Goal: Use online tool/utility: Utilize a website feature to perform a specific function

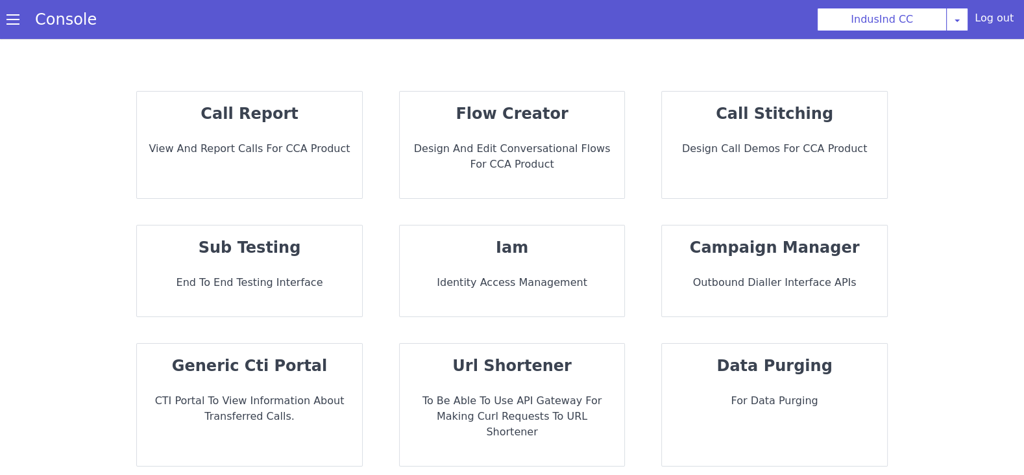
click at [291, 249] on strong "sub testing" at bounding box center [250, 247] width 103 height 18
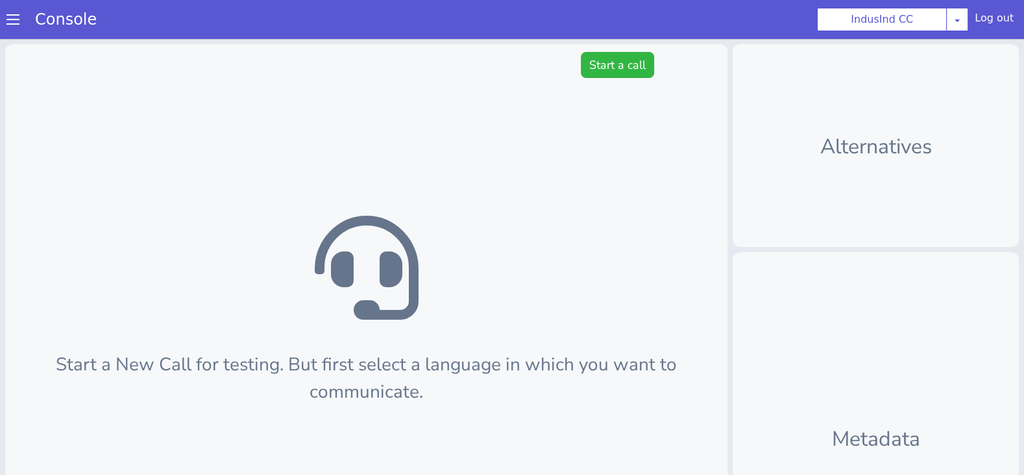
scroll to position [4, 0]
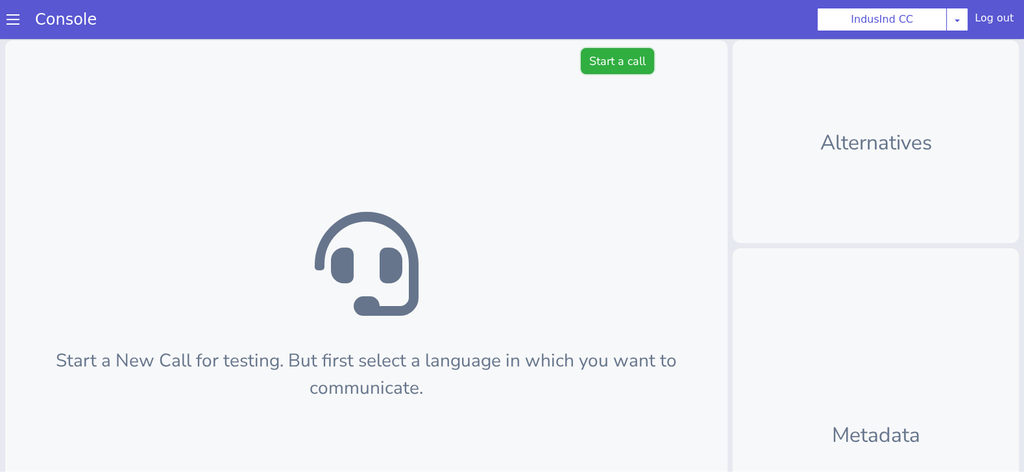
click at [608, 48] on button "Start a call" at bounding box center [622, 47] width 73 height 26
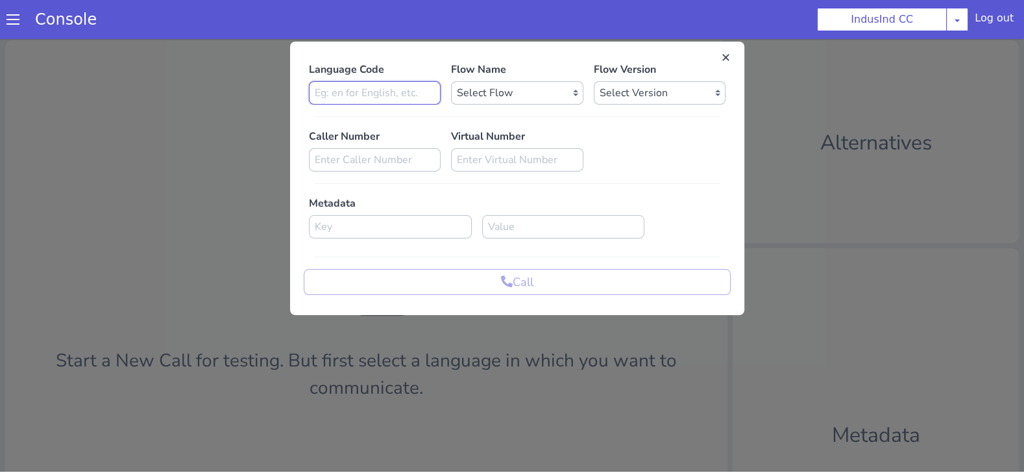
click at [436, 23] on input at bounding box center [409, 19] width 132 height 23
type input "en"
select select "6ac3535f-e35c-4749-942e-9efb8a640e87"
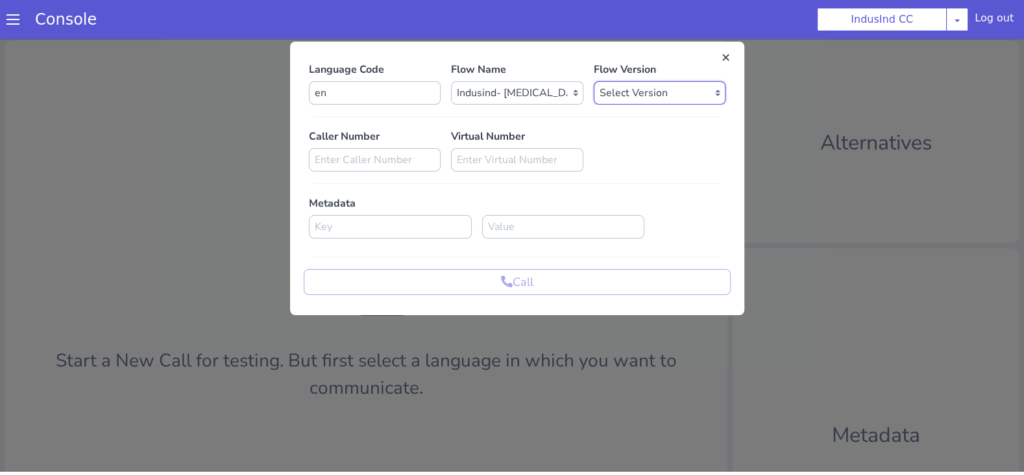
select select "[DATE]"
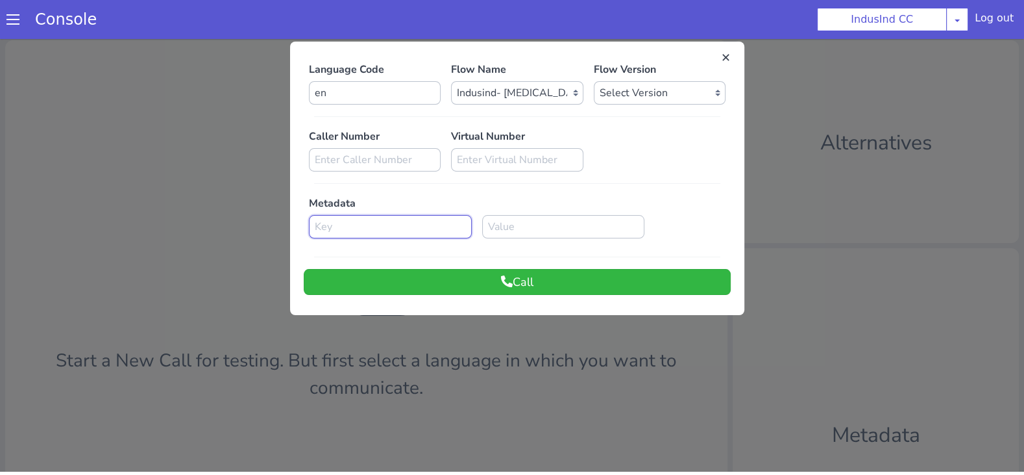
click at [455, 66] on input at bounding box center [482, 71] width 163 height 23
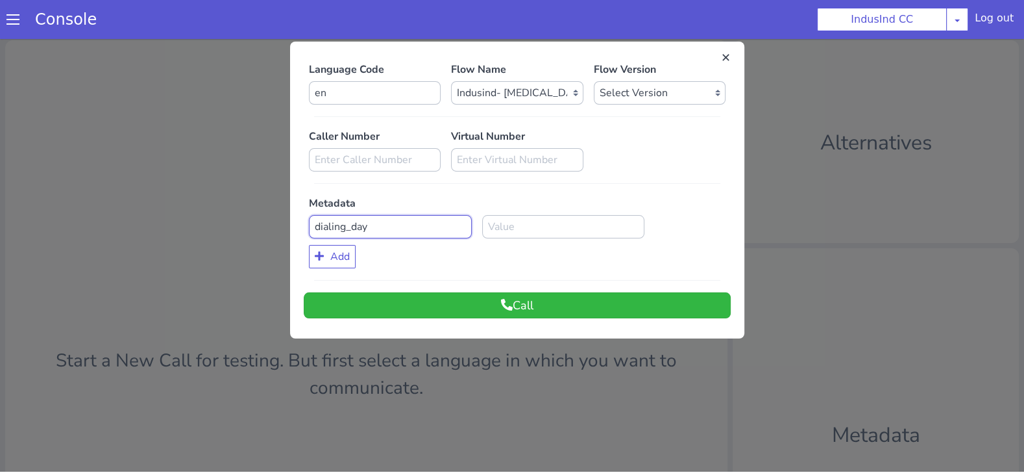
type input "dialing_day"
click at [639, 39] on input at bounding box center [683, 40] width 163 height 23
type input "17"
click at [488, 297] on button "Call" at bounding box center [522, 291] width 427 height 26
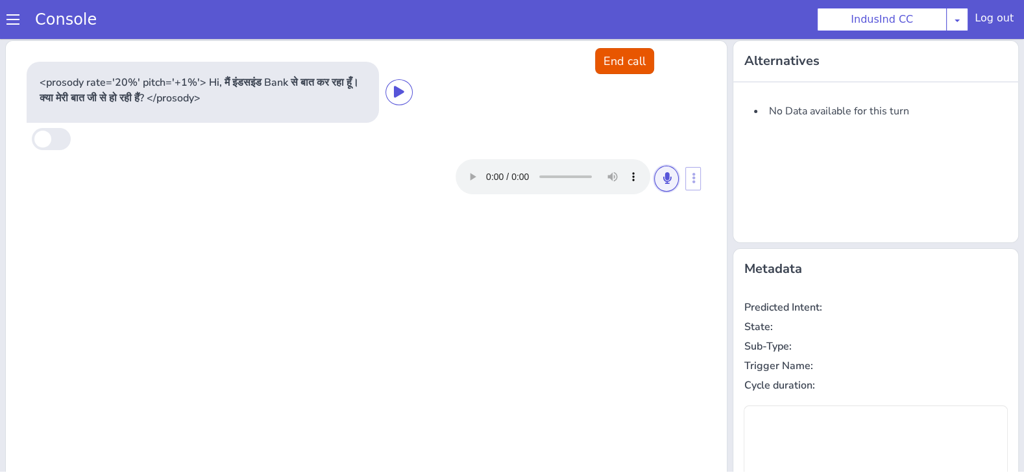
click at [758, 23] on icon at bounding box center [758, 23] width 8 height 12
click at [672, 164] on icon at bounding box center [672, 164] width 8 height 12
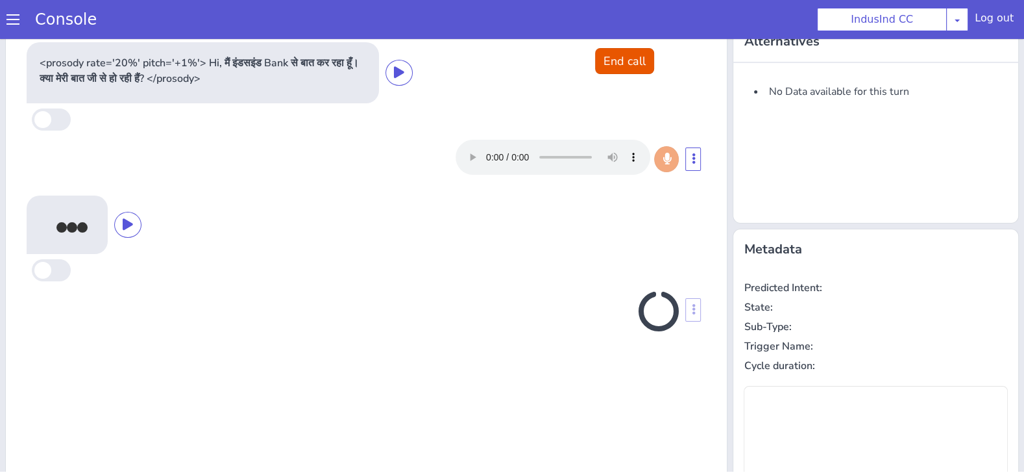
scroll to position [18, 0]
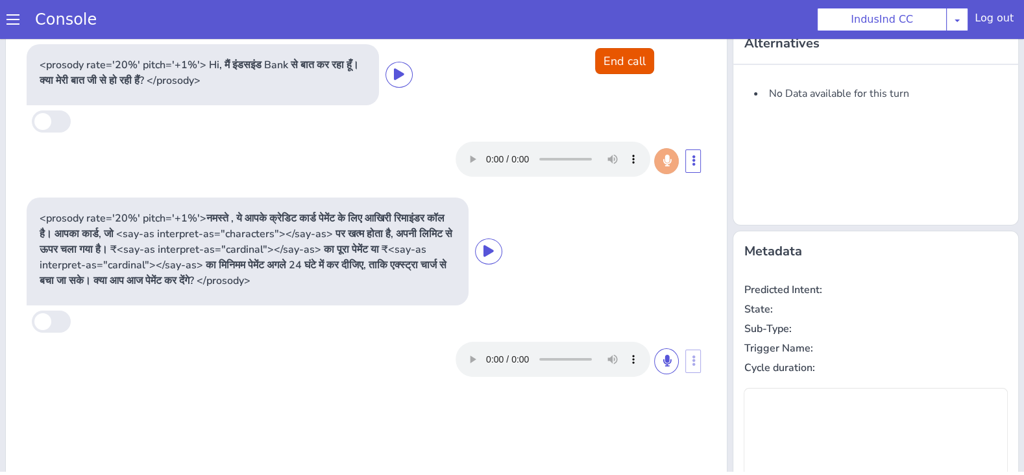
type input "null"
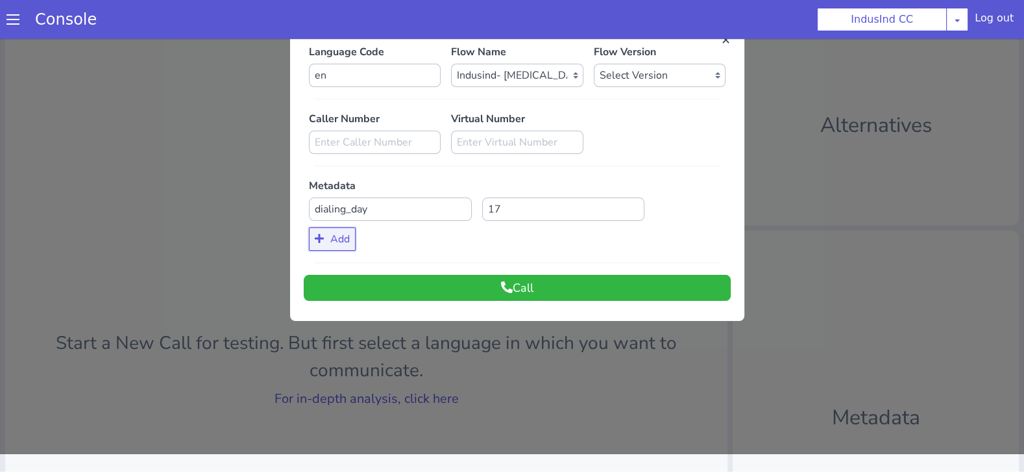
click at [440, 85] on button "Add" at bounding box center [424, 84] width 47 height 23
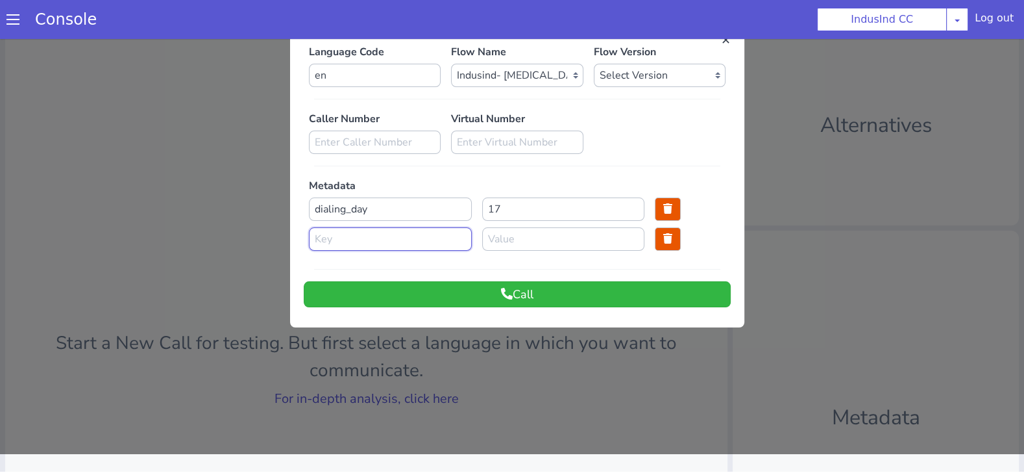
click at [352, 227] on input at bounding box center [395, 224] width 163 height 23
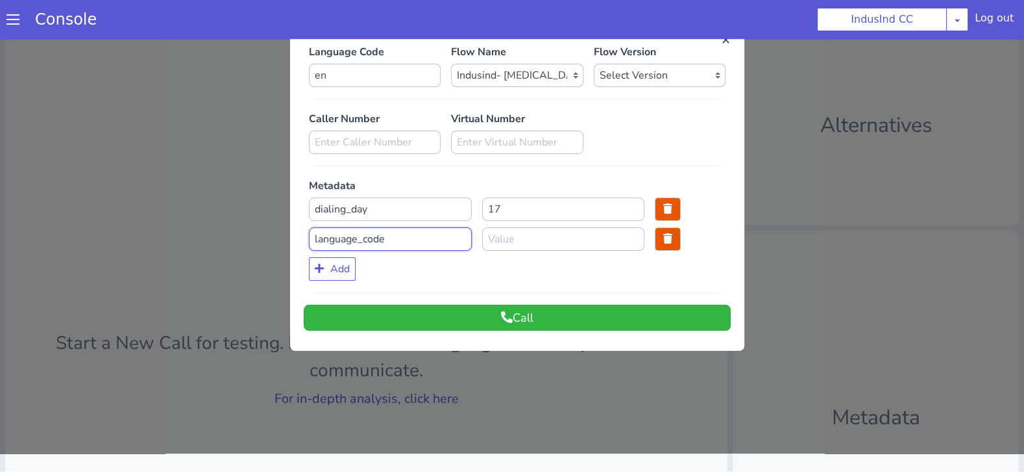
type input "language_code"
click at [629, 90] on input at bounding box center [655, 84] width 163 height 23
click at [543, 230] on input "en" at bounding box center [569, 224] width 163 height 23
type input "en"
click at [502, 304] on button "Call" at bounding box center [522, 303] width 427 height 26
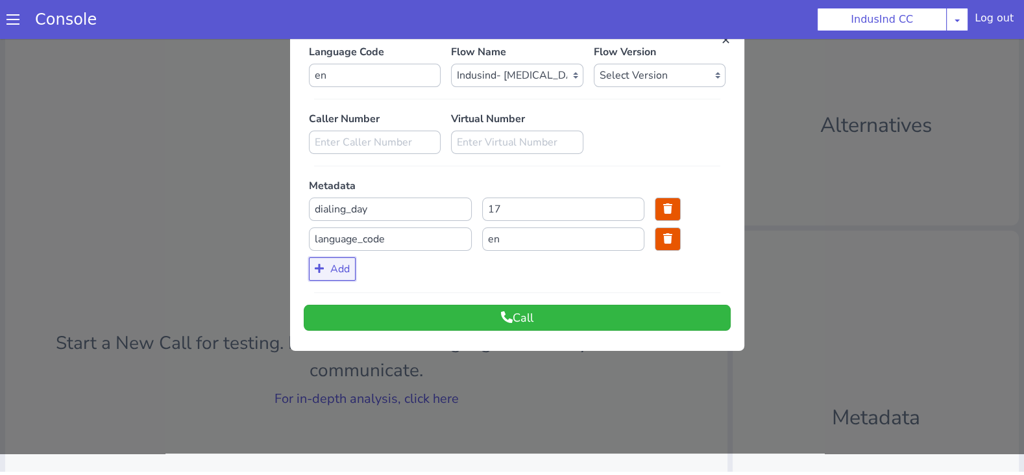
click at [526, 25] on button "Add" at bounding box center [523, 21] width 47 height 23
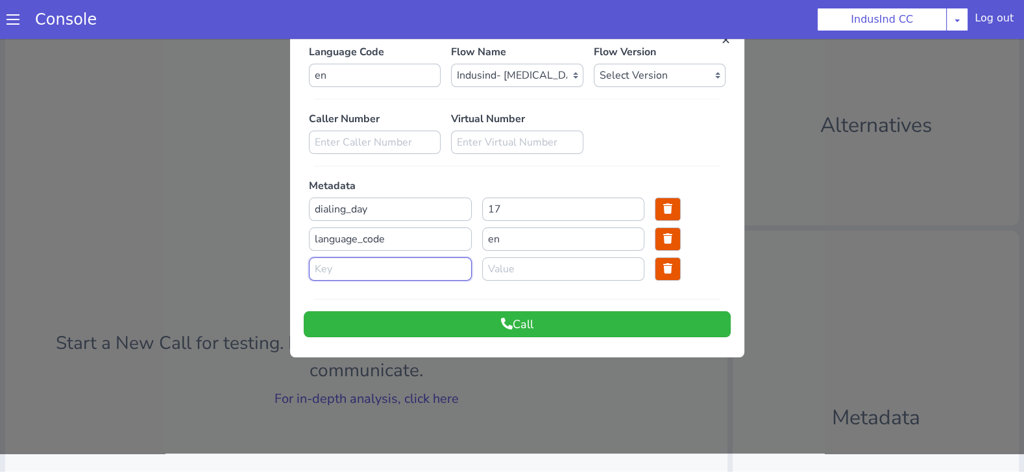
click at [427, 118] on input at bounding box center [482, 114] width 163 height 23
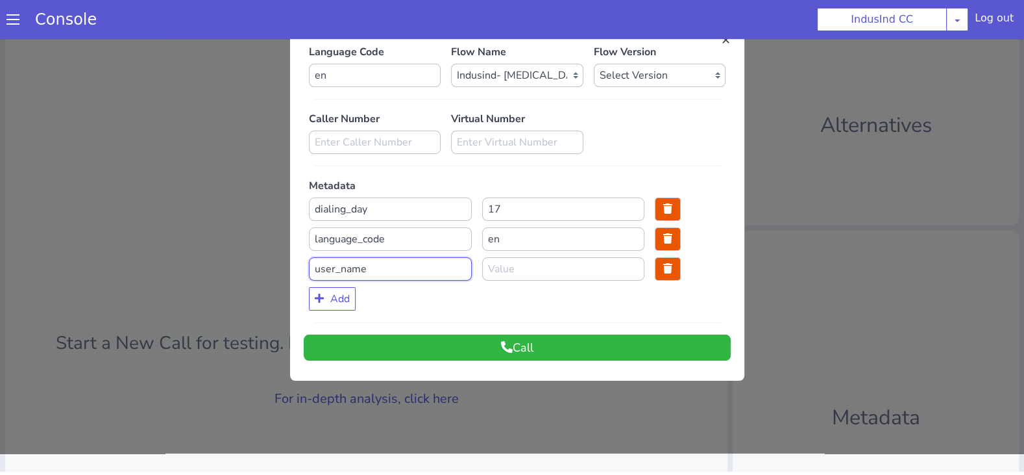
type input "user_name"
click at [621, 92] on input at bounding box center [682, 83] width 163 height 23
type input "[DEMOGRAPHIC_DATA]"
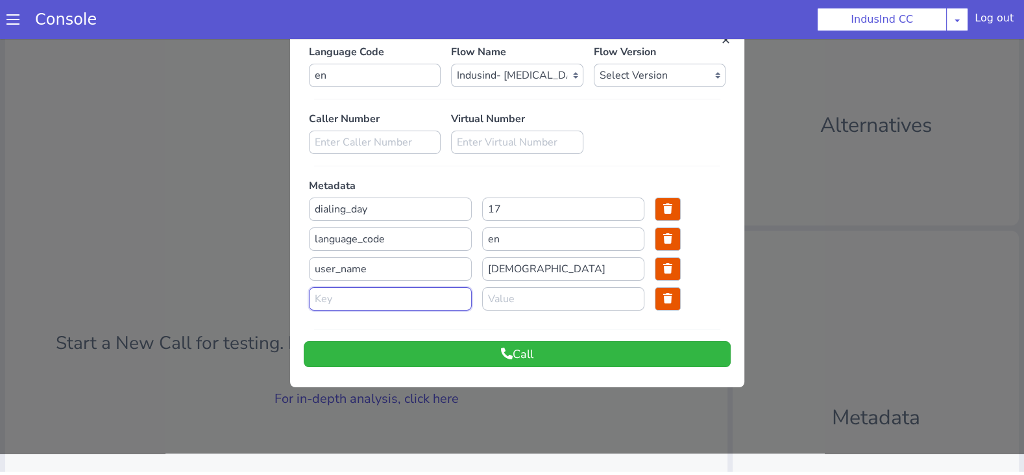
click at [499, 81] on input at bounding box center [542, 82] width 163 height 23
type input "b"
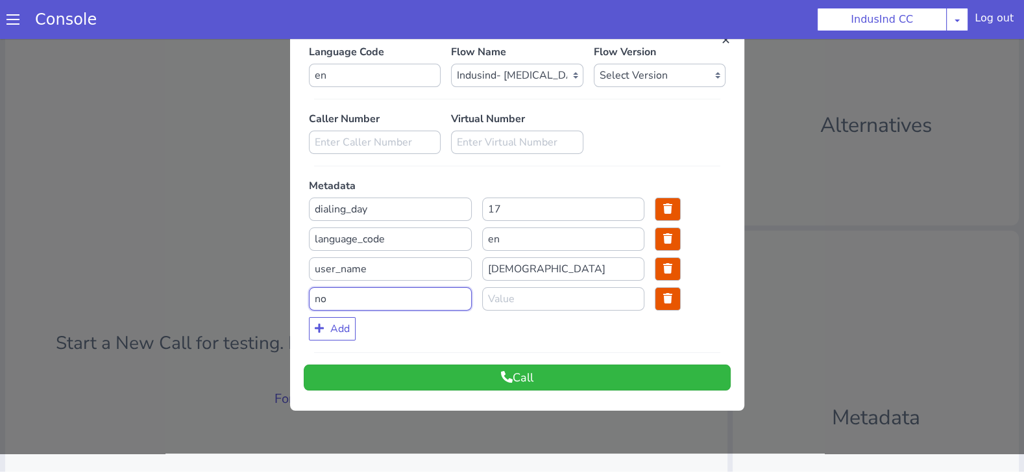
type input "n"
type input "bot_name"
click at [665, 114] on input at bounding box center [682, 113] width 163 height 23
type input "Mahesh"
click at [593, 214] on button "Call" at bounding box center [608, 223] width 427 height 26
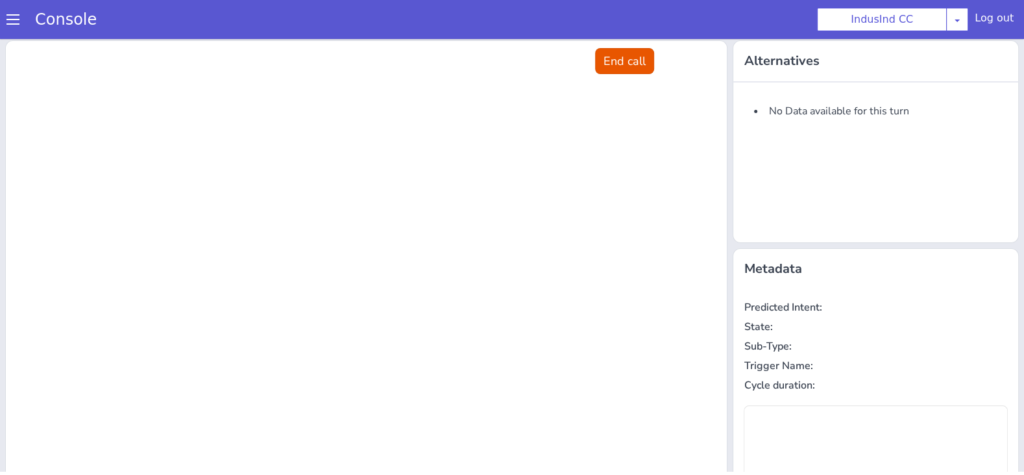
scroll to position [0, 0]
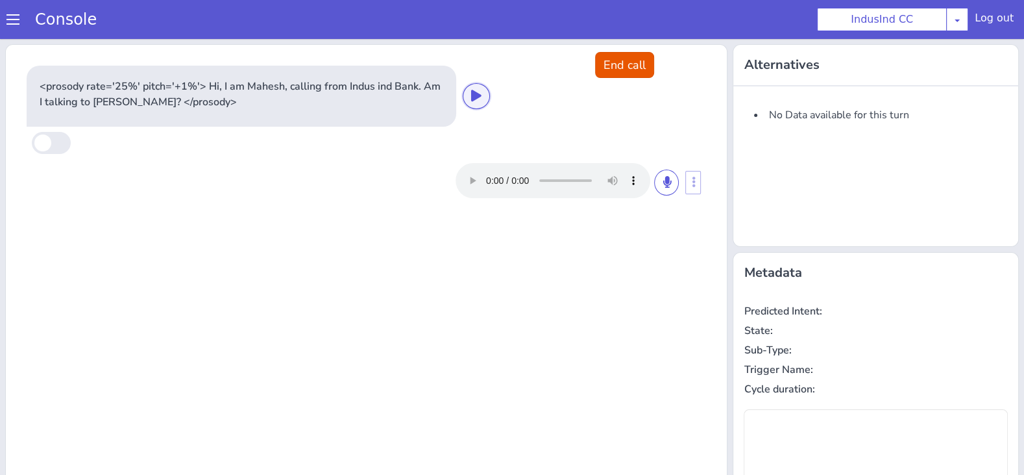
click at [688, 134] on icon at bounding box center [689, 131] width 8 height 12
click at [758, 30] on icon at bounding box center [758, 27] width 8 height 12
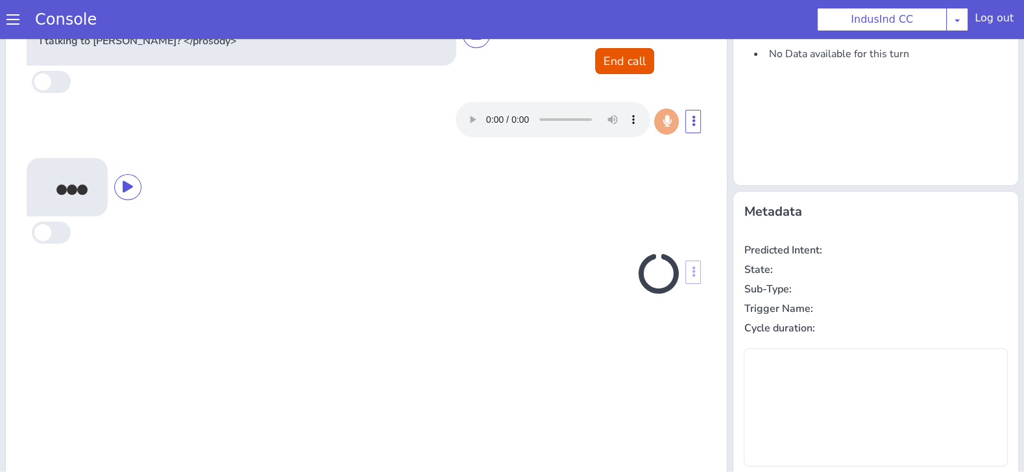
scroll to position [54, 0]
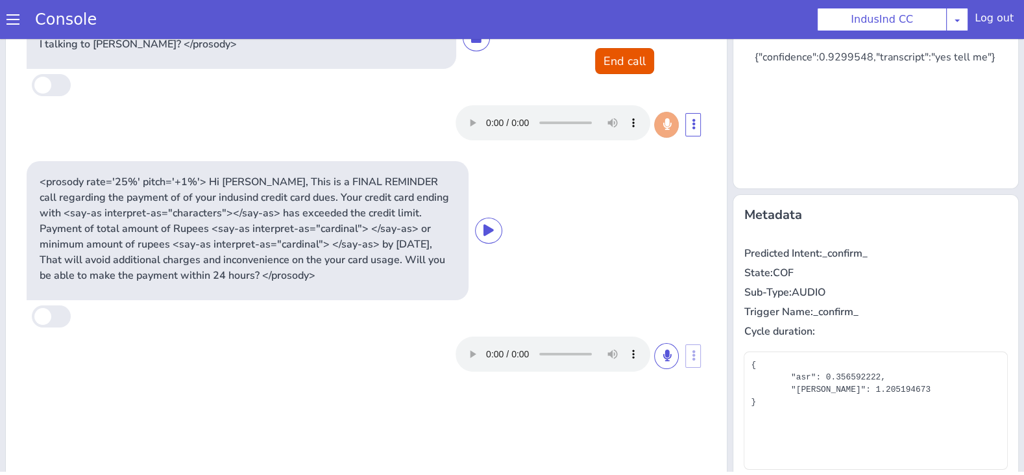
type input "null"
click at [578, 71] on icon at bounding box center [580, 75] width 10 height 12
click at [493, 221] on button at bounding box center [493, 216] width 27 height 26
drag, startPoint x: 243, startPoint y: 13, endPoint x: 220, endPoint y: 12, distance: 22.8
click at [106, 182] on p "<prosody rate='25%' pitch='+1%'> Hi [PERSON_NAME], This is a FINAL REMINDER cal…" at bounding box center [253, 214] width 416 height 109
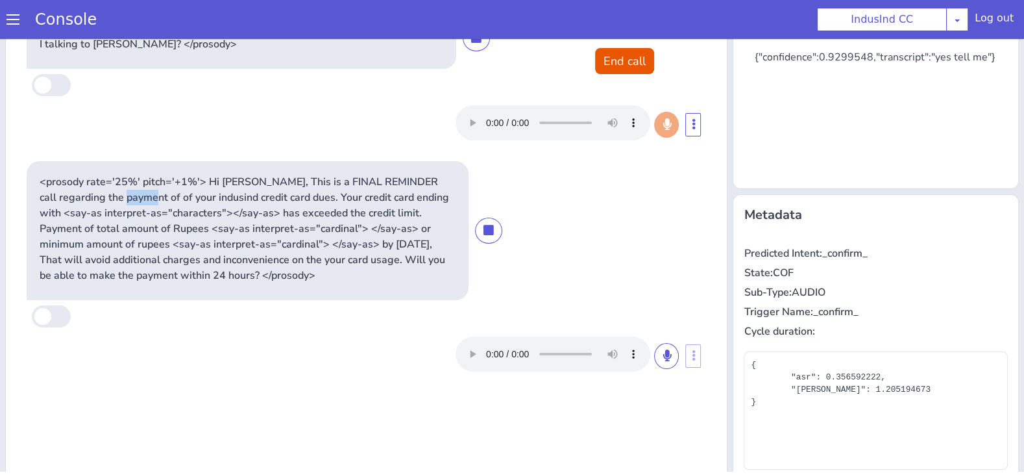
copy p "of of"
click at [582, 79] on icon at bounding box center [580, 75] width 10 height 12
